Goal: Task Accomplishment & Management: Manage account settings

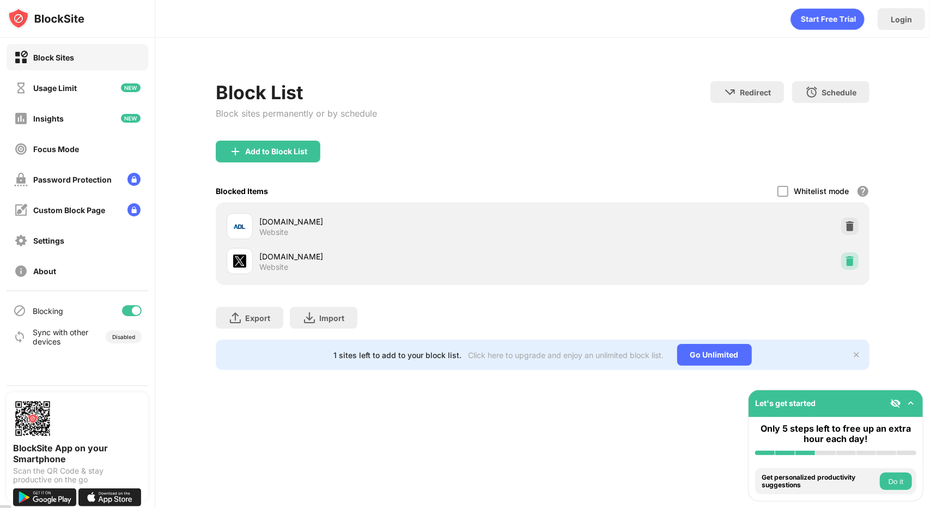
click at [851, 259] on img at bounding box center [849, 260] width 11 height 11
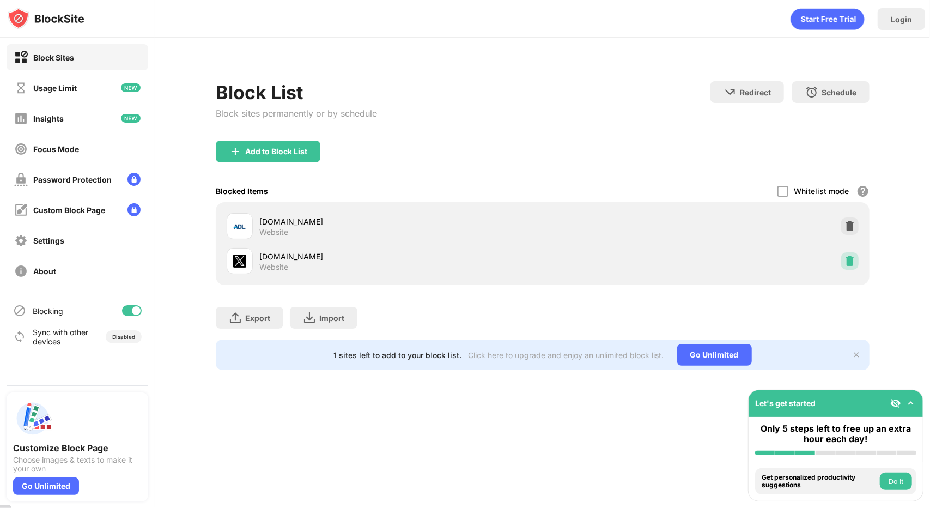
click at [856, 264] on div at bounding box center [849, 260] width 17 height 17
